Goal: Task Accomplishment & Management: Use online tool/utility

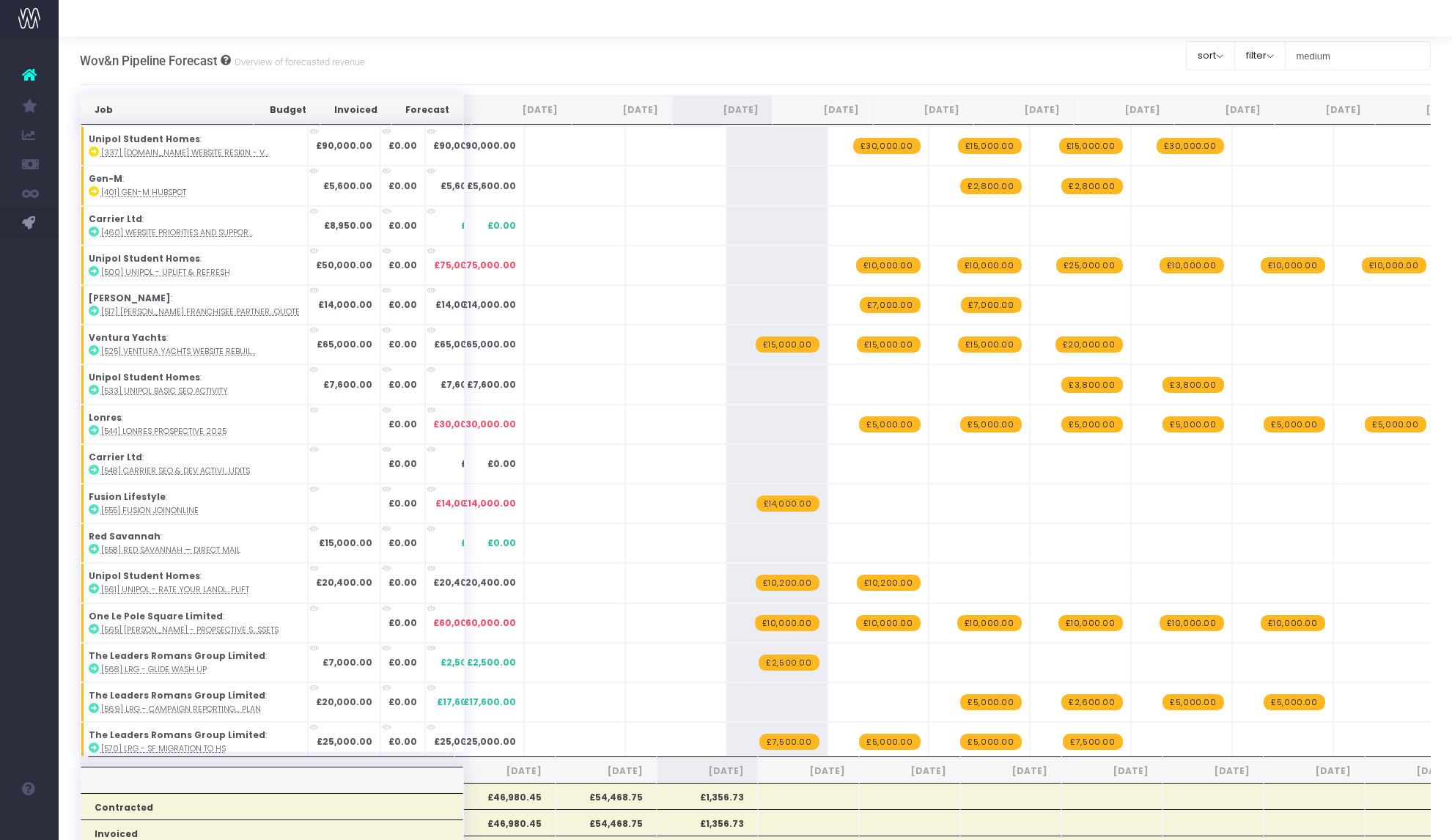
click at [1311, 58] on input "medium" at bounding box center [1358, 55] width 146 height 29
type input "lonres"
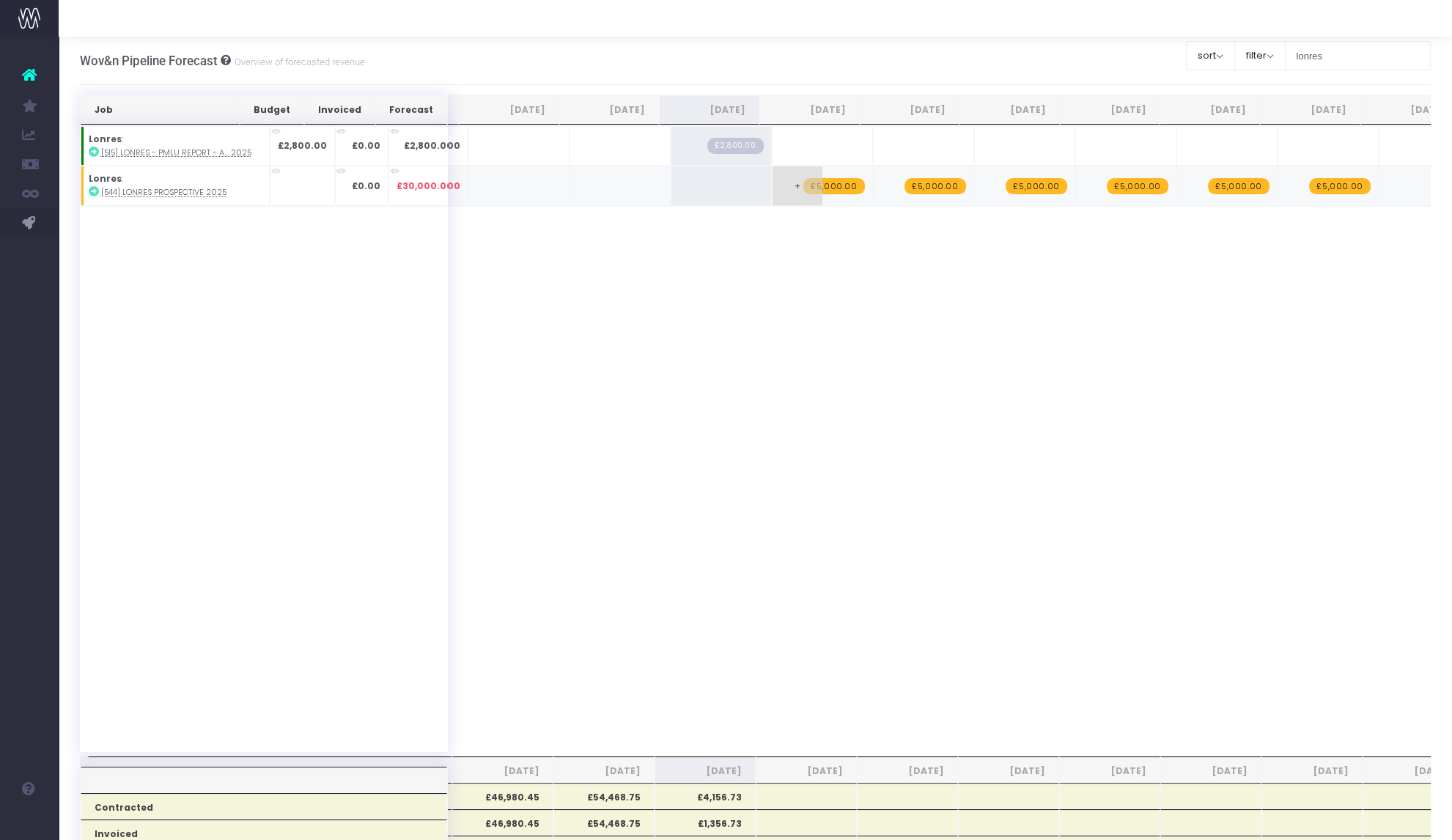
click at [817, 186] on span "£5,000.00" at bounding box center [833, 185] width 61 height 16
click at [924, 185] on span "£5,000.00" at bounding box center [934, 185] width 61 height 16
click at [1016, 184] on span "£5,000.00" at bounding box center [1036, 185] width 61 height 16
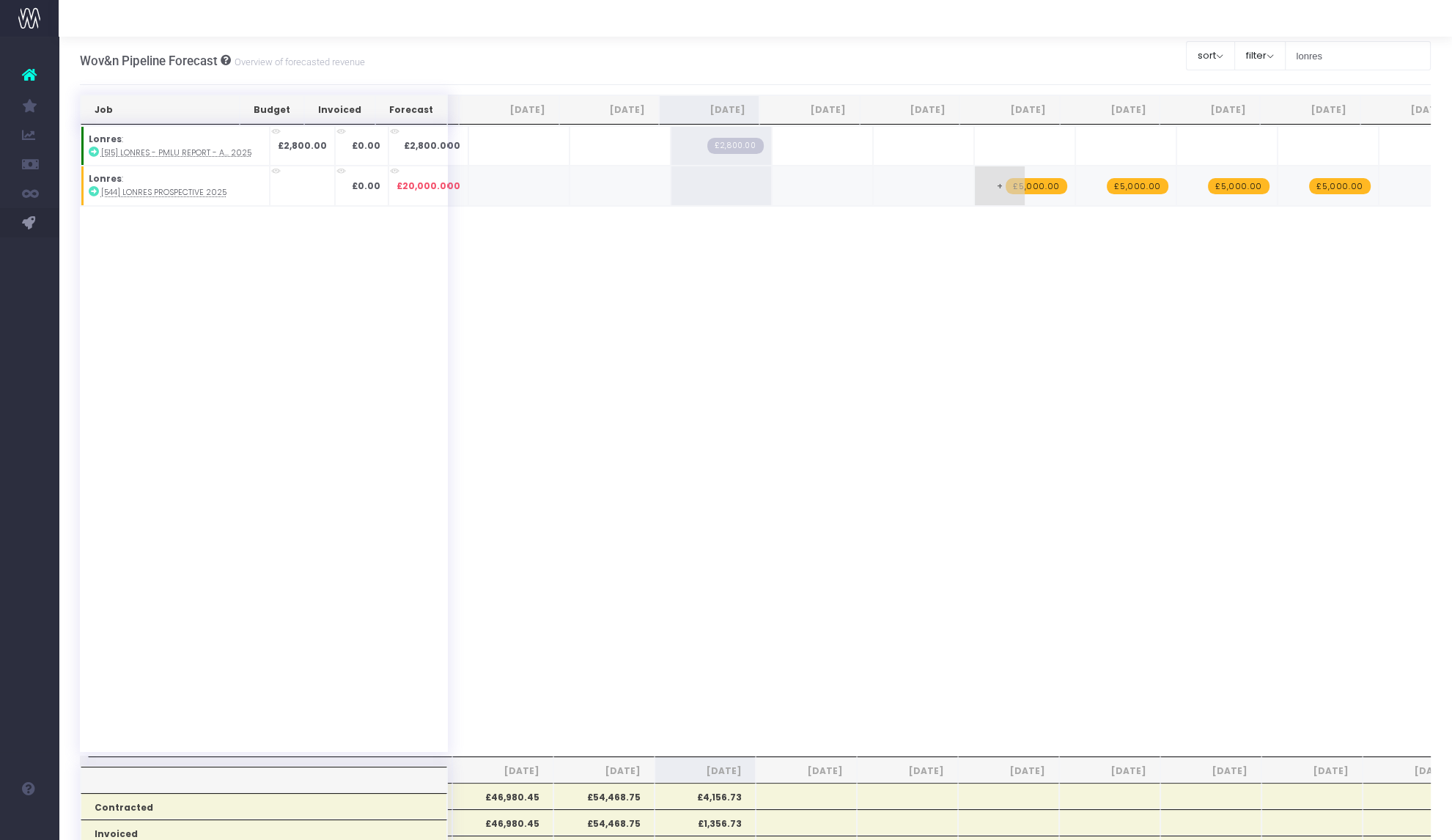
click at [1016, 184] on span "£5,000.00" at bounding box center [1036, 185] width 61 height 16
click at [1127, 187] on span "£5,000.00" at bounding box center [1136, 185] width 61 height 16
click at [1219, 187] on span "£5,000.00" at bounding box center [1238, 185] width 61 height 16
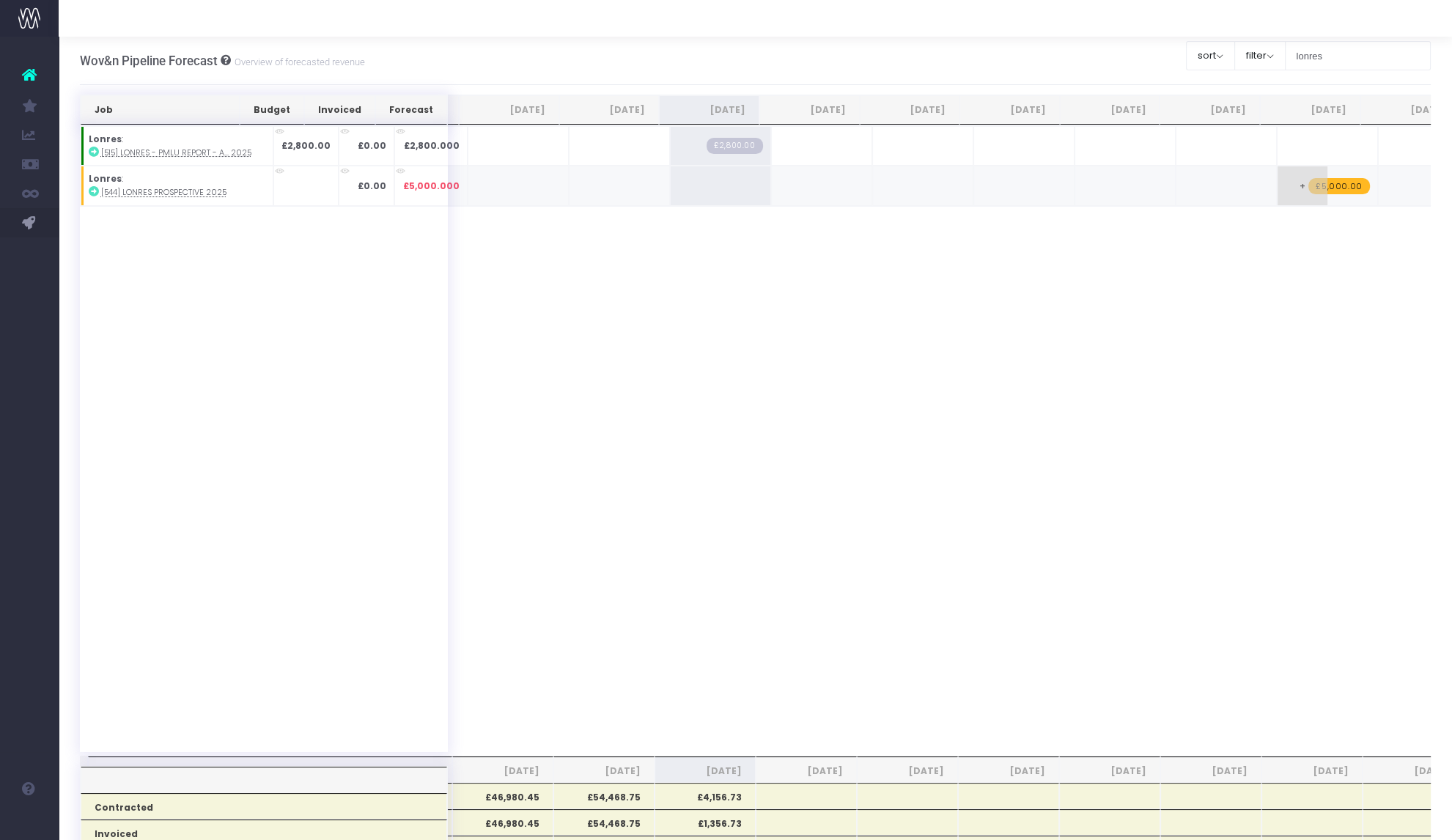
click at [1308, 189] on span "£5,000.00" at bounding box center [1339, 185] width 61 height 16
click at [1311, 55] on input "lonres" at bounding box center [1358, 55] width 146 height 29
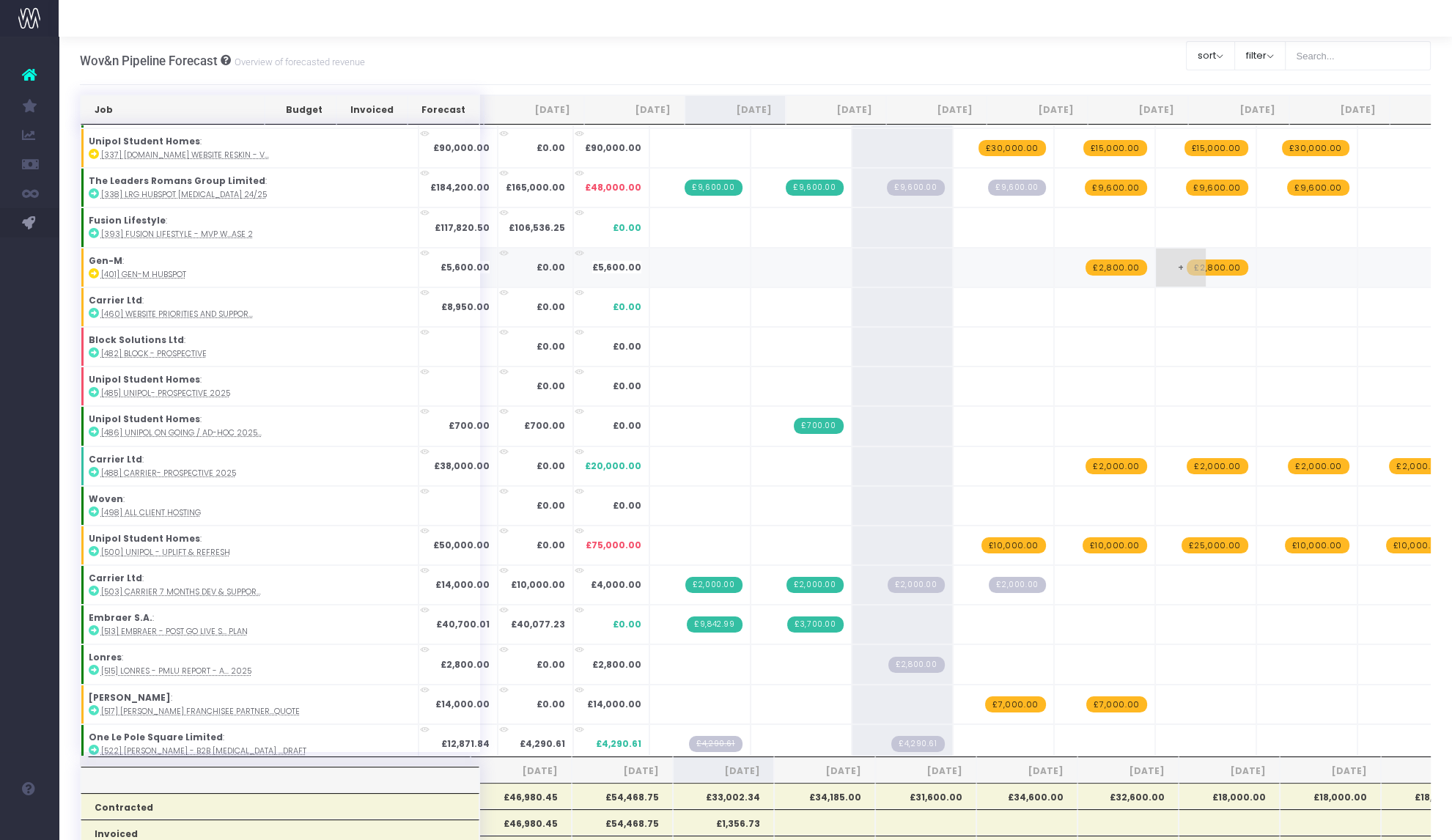
click at [1187, 268] on span "£2,800.00" at bounding box center [1217, 267] width 61 height 16
click at [0, 0] on span "+" at bounding box center [0, 0] width 0 height 0
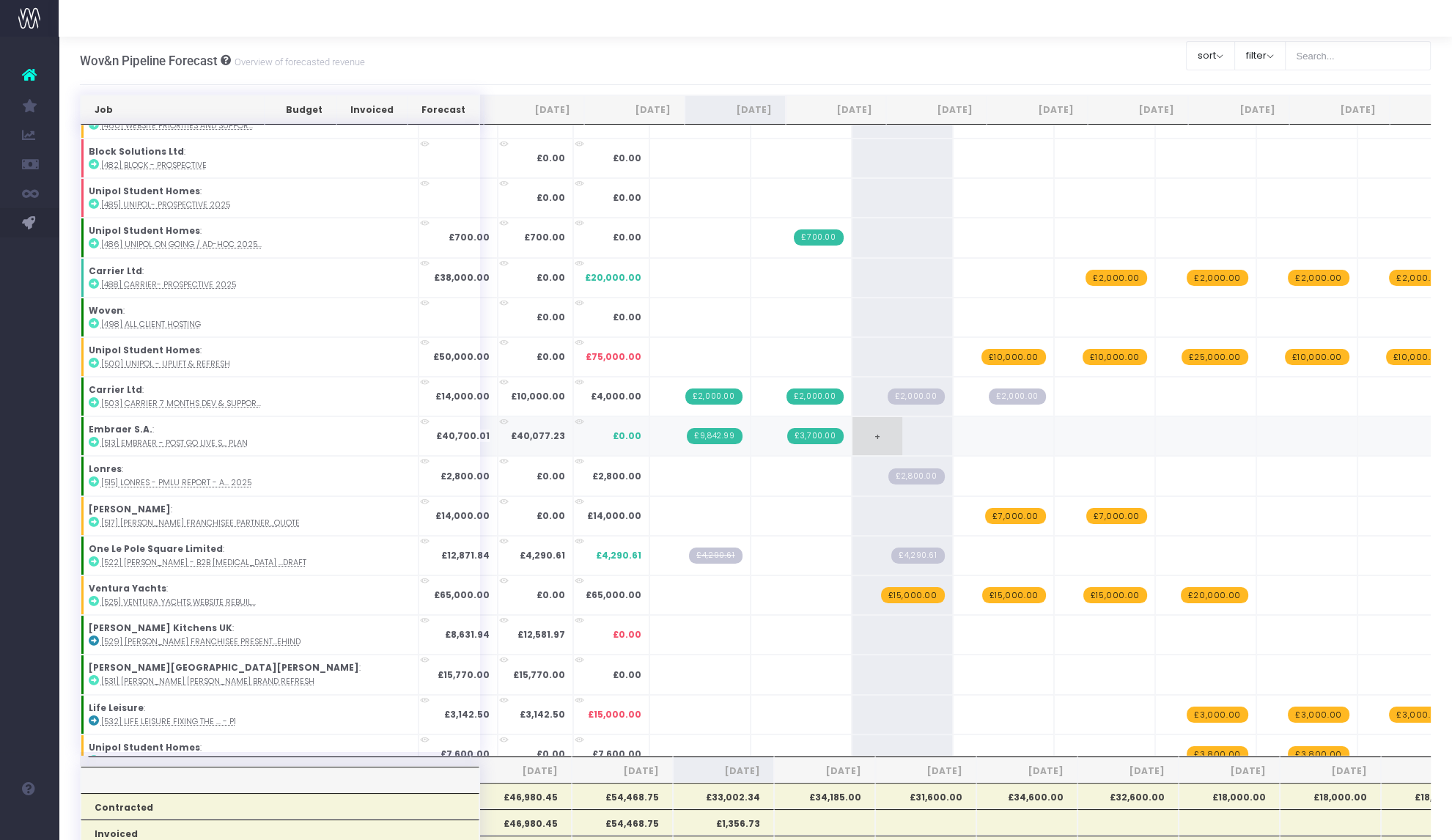
scroll to position [347, 0]
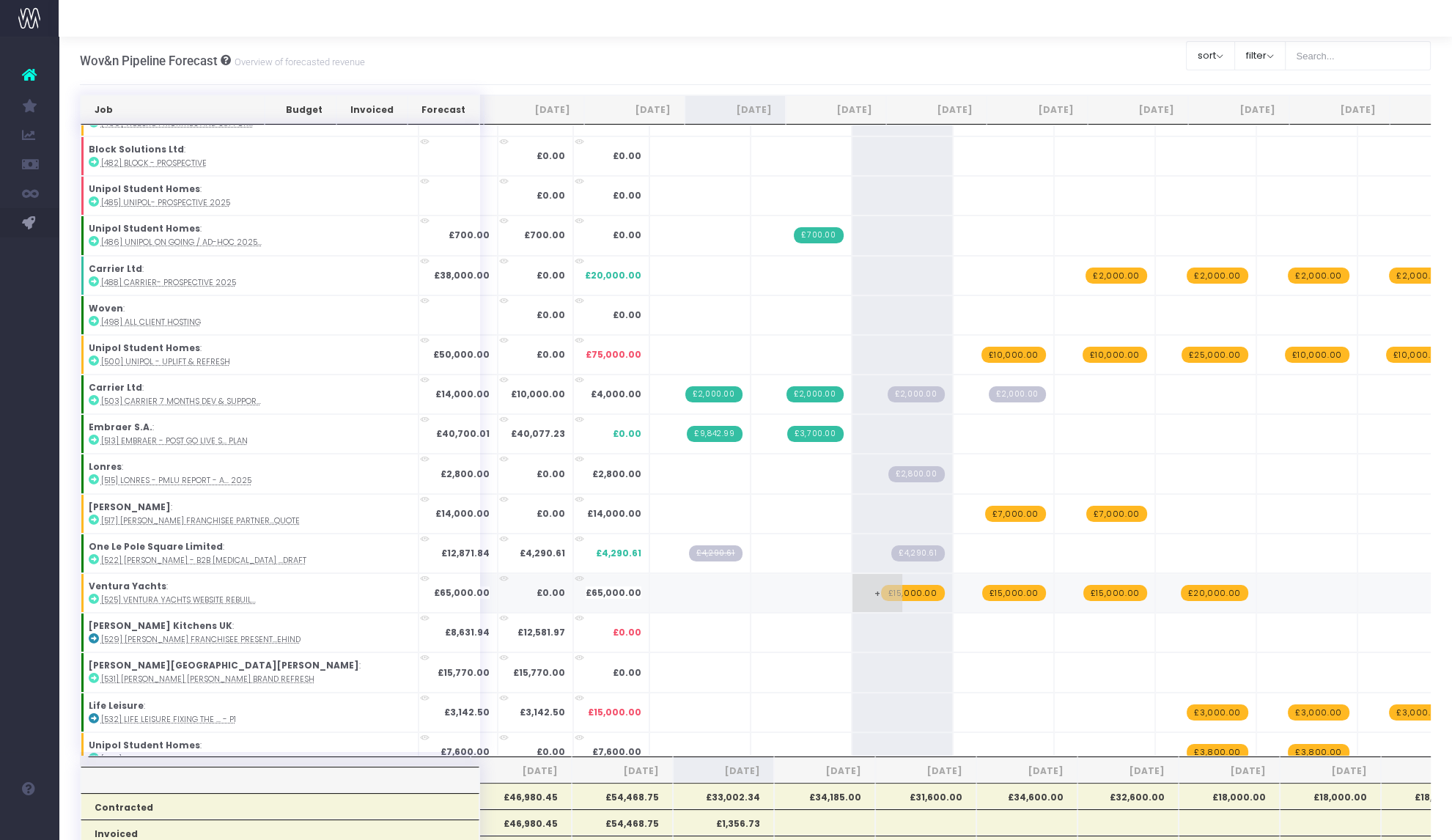
click at [881, 585] on span "£15,000.00" at bounding box center [912, 592] width 64 height 16
click at [0, 0] on span "+" at bounding box center [0, 0] width 0 height 0
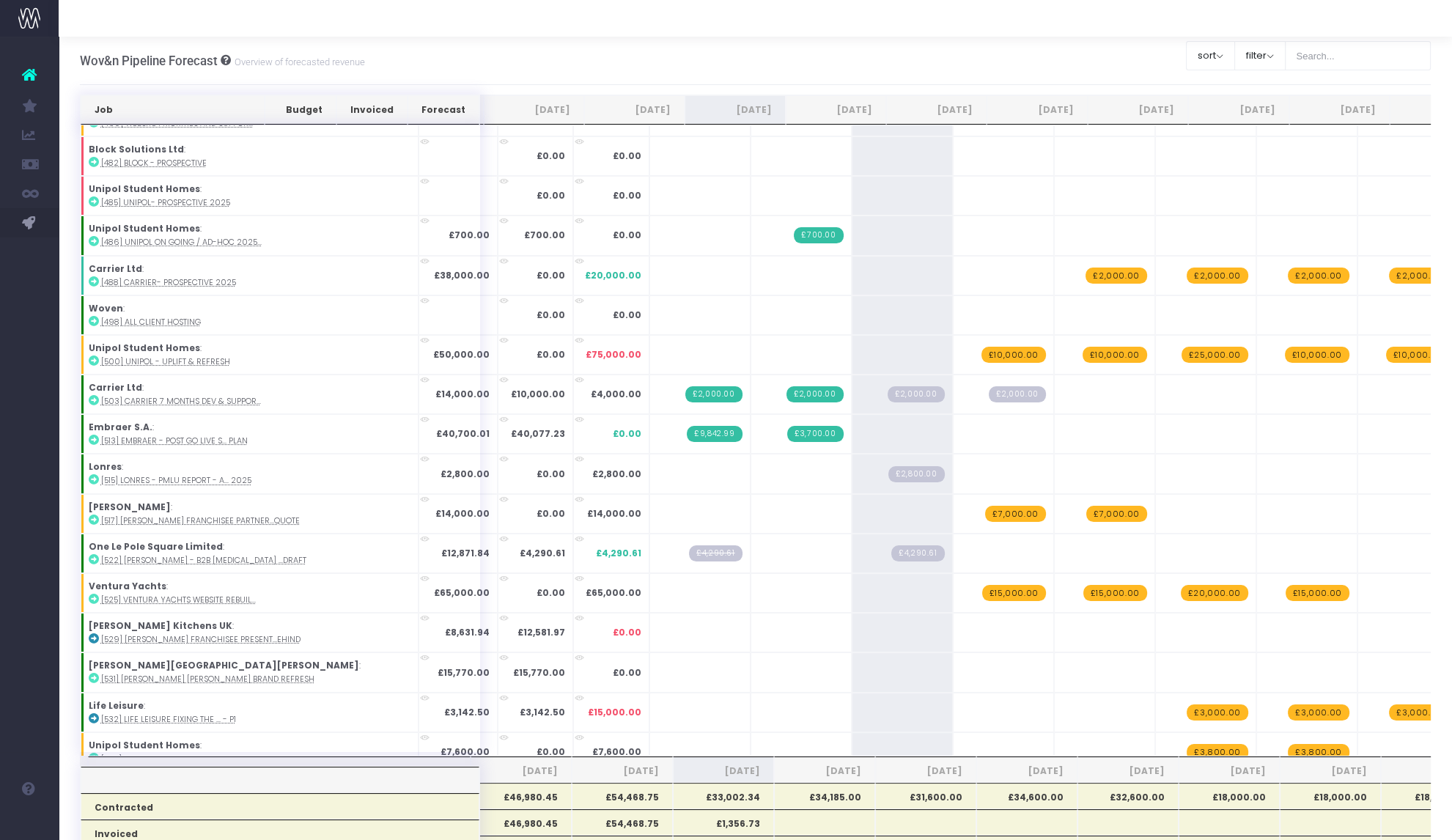
click at [623, 21] on div at bounding box center [755, 18] width 1393 height 36
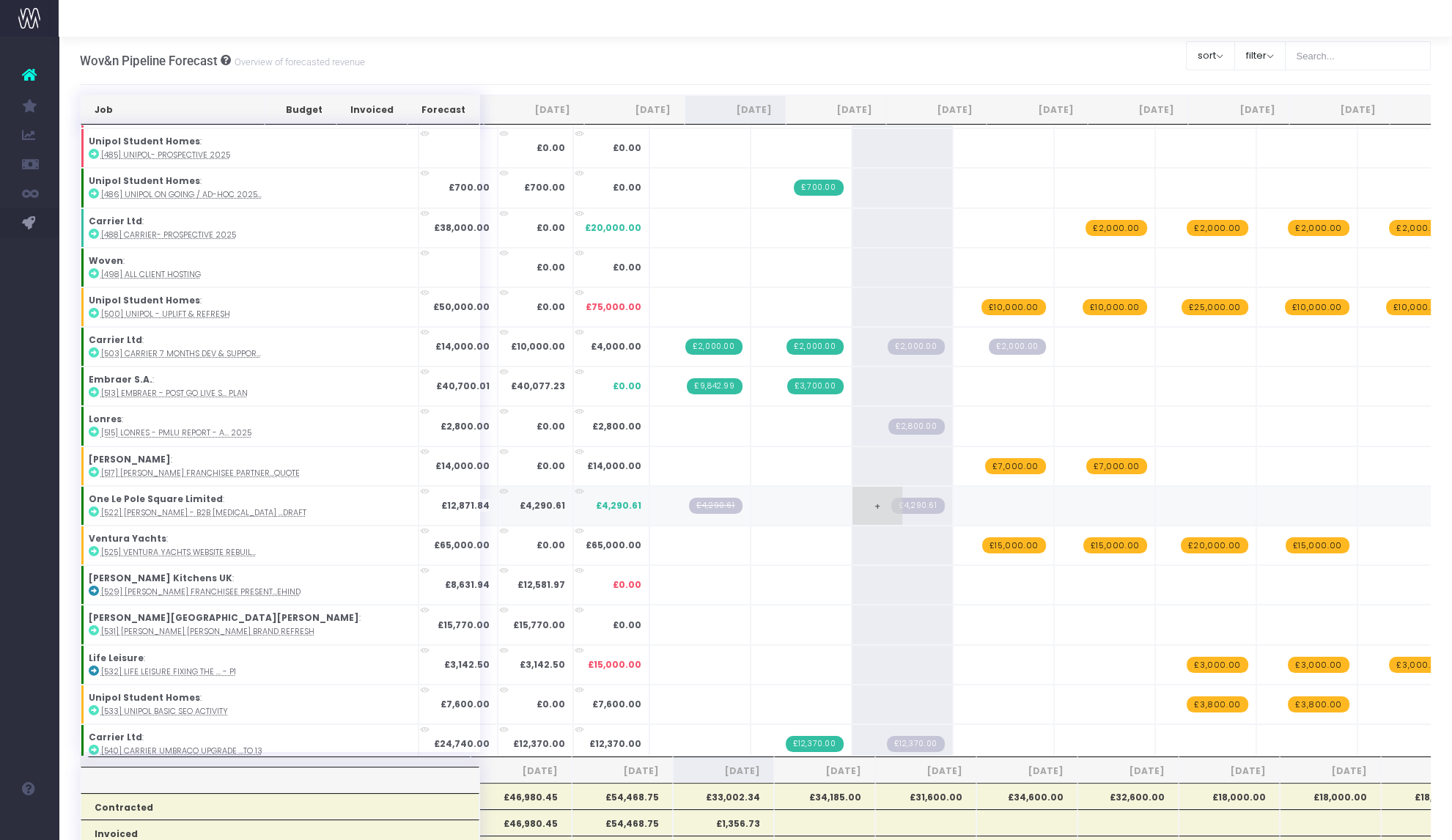
scroll to position [400, 0]
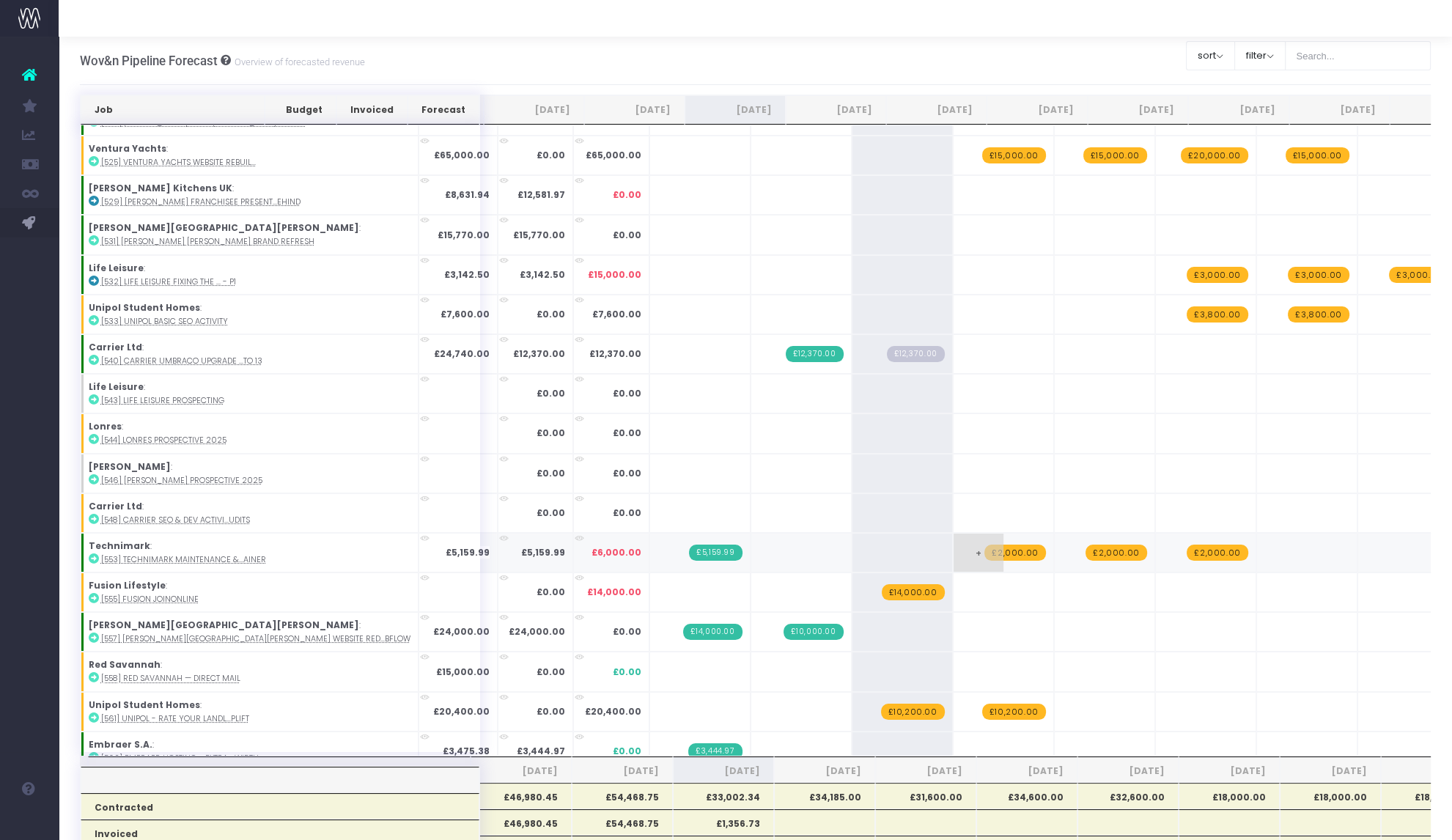
click at [984, 551] on span "£2,000.00" at bounding box center [1015, 552] width 61 height 16
click at [0, 0] on span "+" at bounding box center [0, 0] width 0 height 0
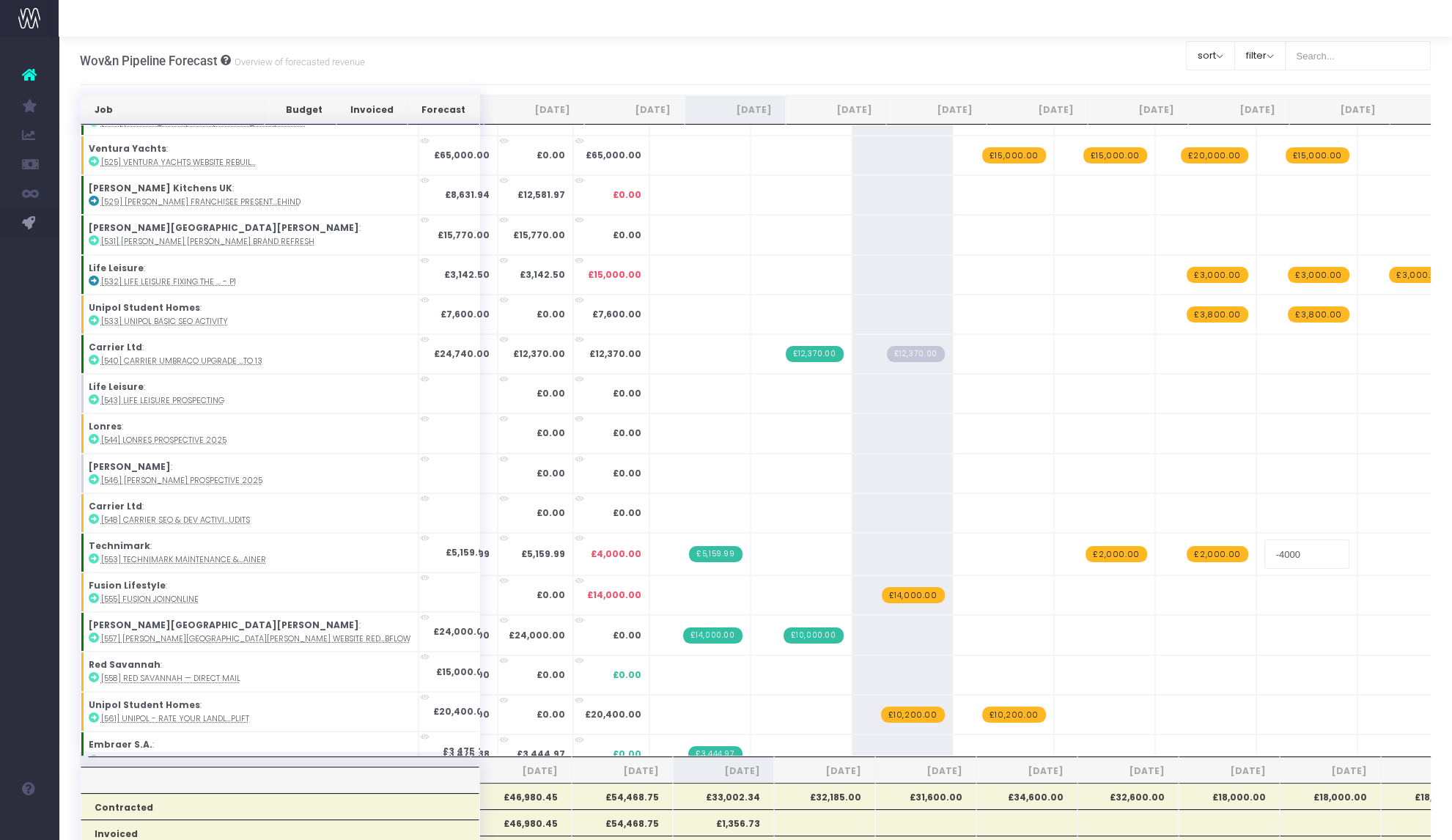
type input "2000"
